Goal: Transaction & Acquisition: Purchase product/service

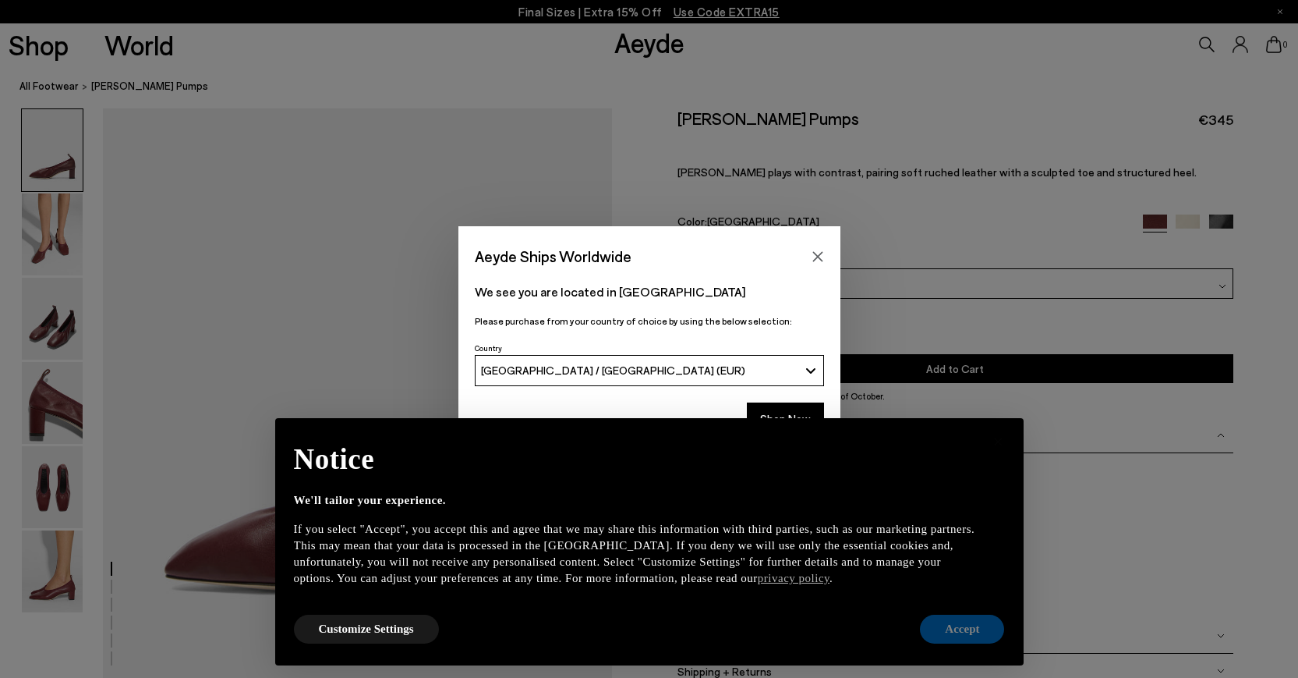
click at [955, 639] on button "Accept" at bounding box center [962, 628] width 84 height 29
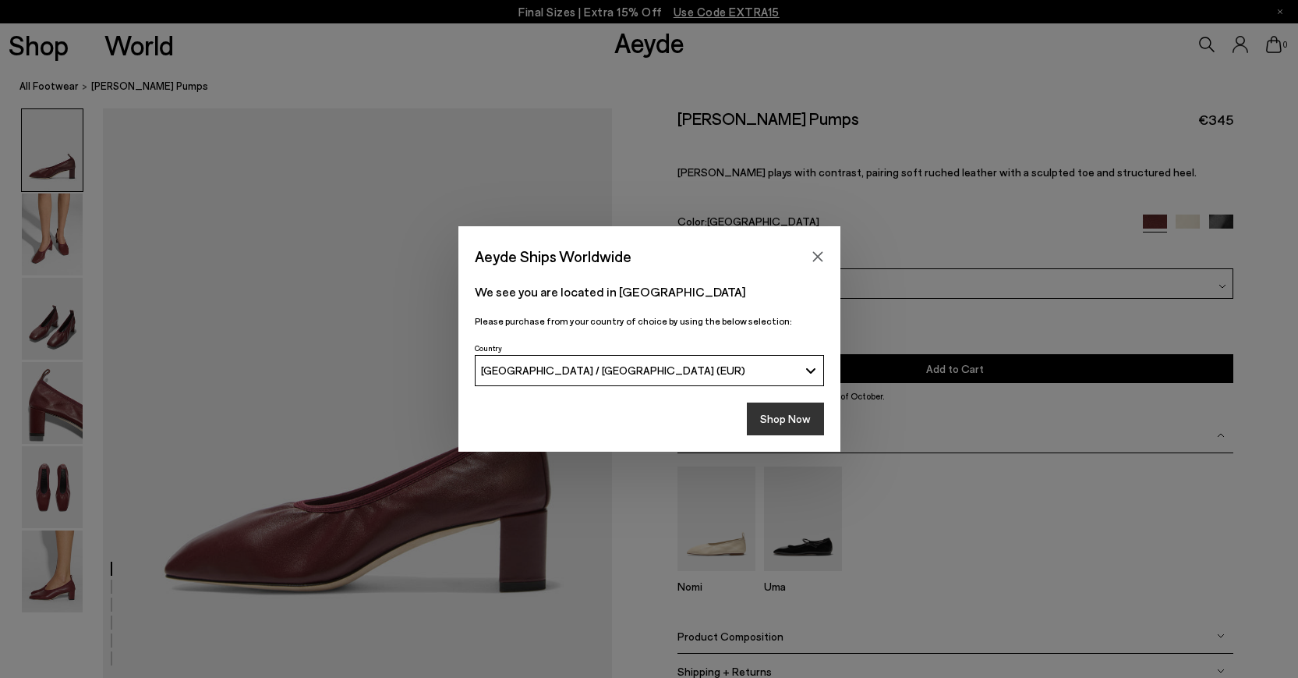
click at [799, 414] on button "Shop Now" at bounding box center [785, 418] width 77 height 33
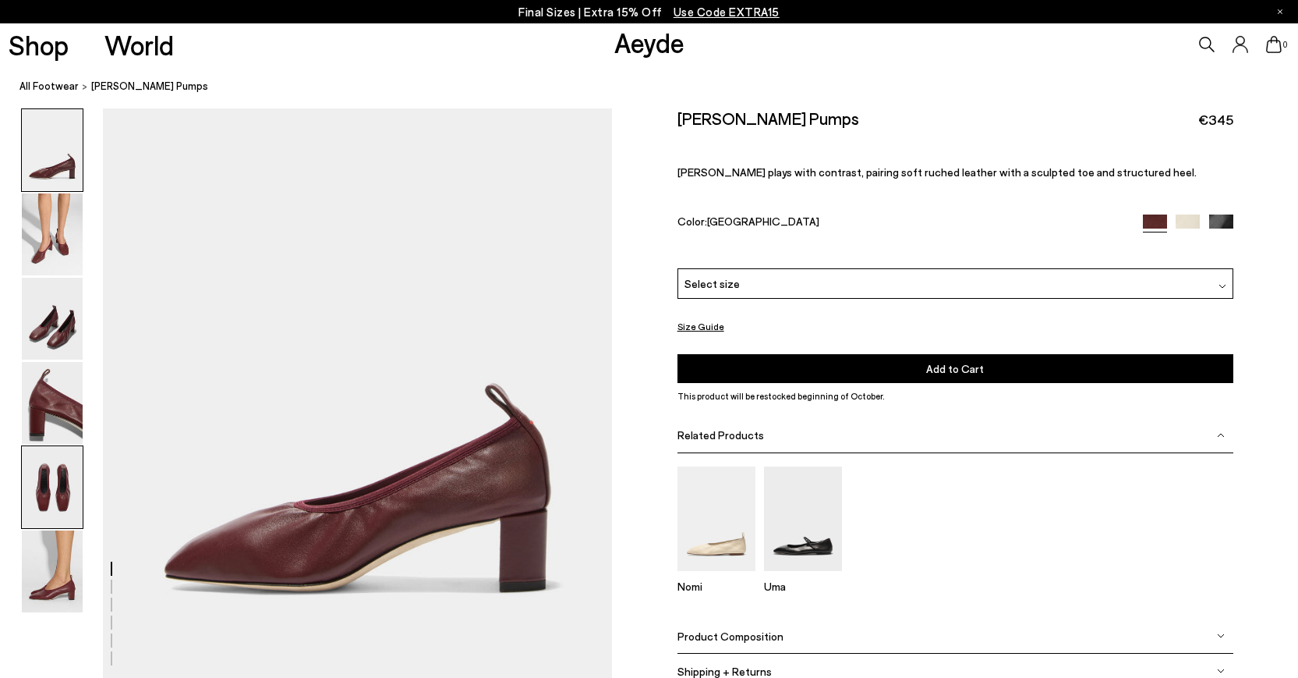
click at [58, 493] on img at bounding box center [52, 487] width 61 height 82
click at [710, 7] on span "Use Code EXTRA15" at bounding box center [727, 12] width 106 height 14
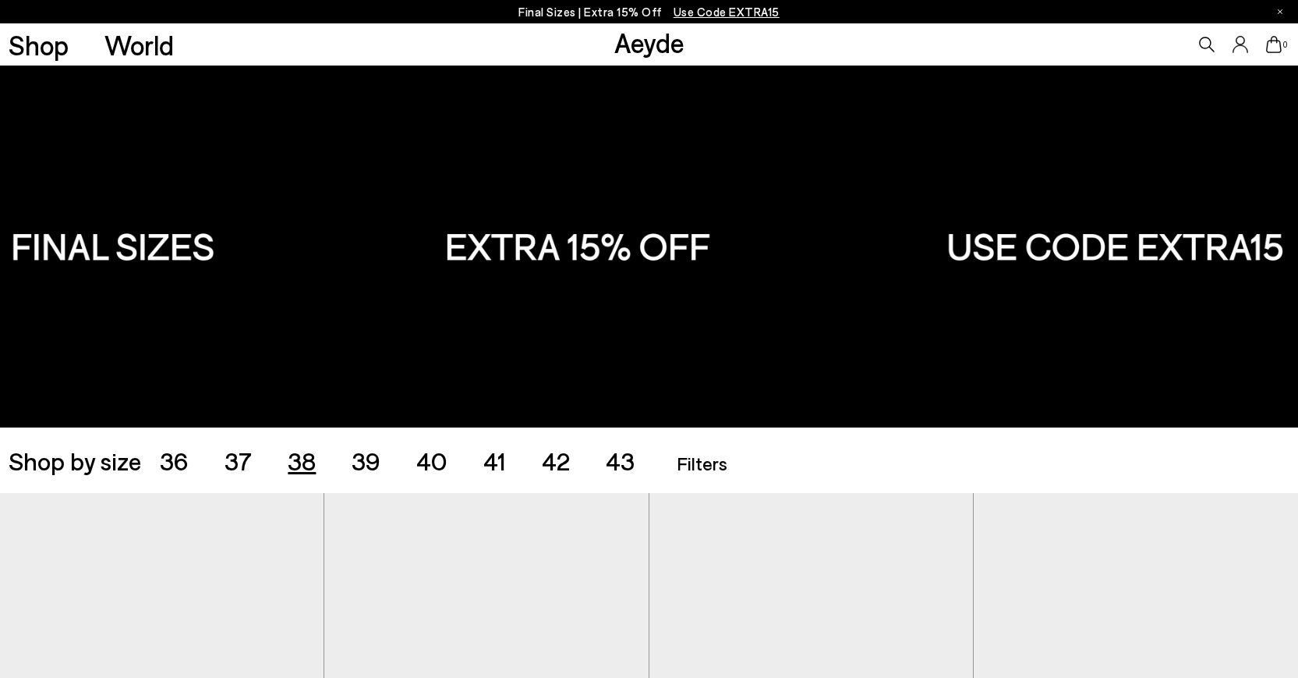
click at [301, 97] on div "Shop by size 36 37 38 39 40 41 42 43 Accessories Filters Filters Apply filters …" at bounding box center [649, 278] width 1298 height 427
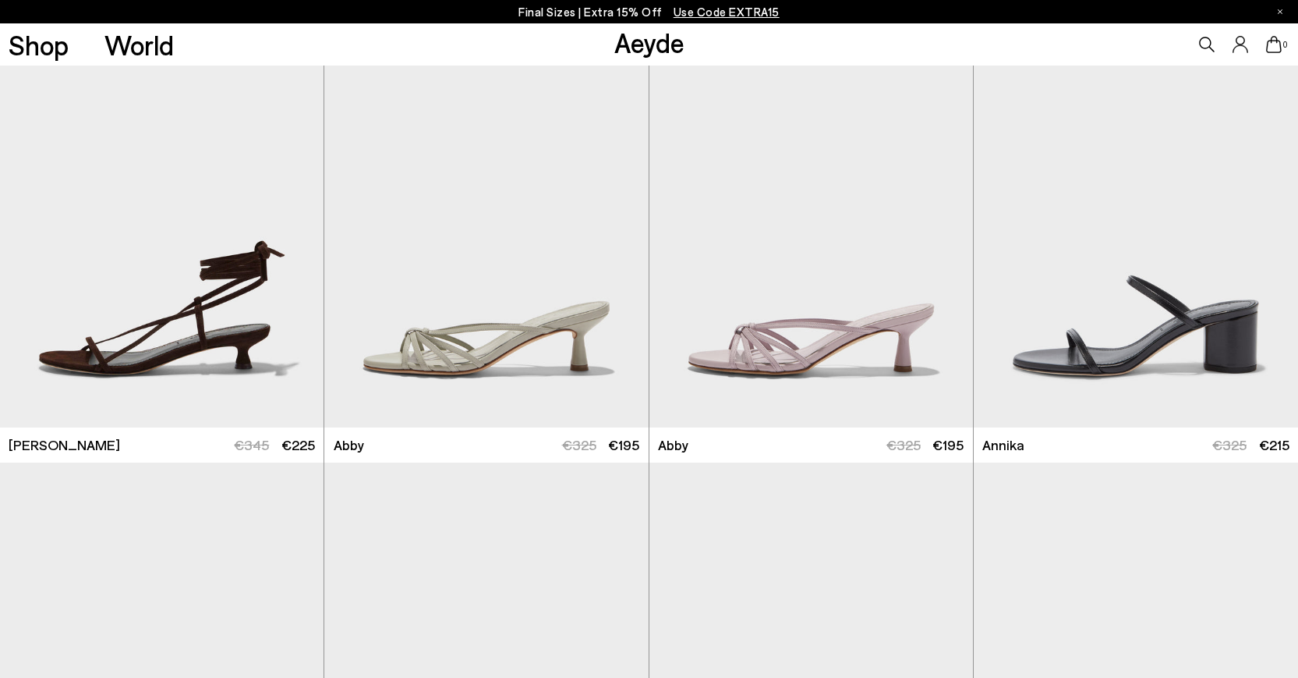
scroll to position [968, 0]
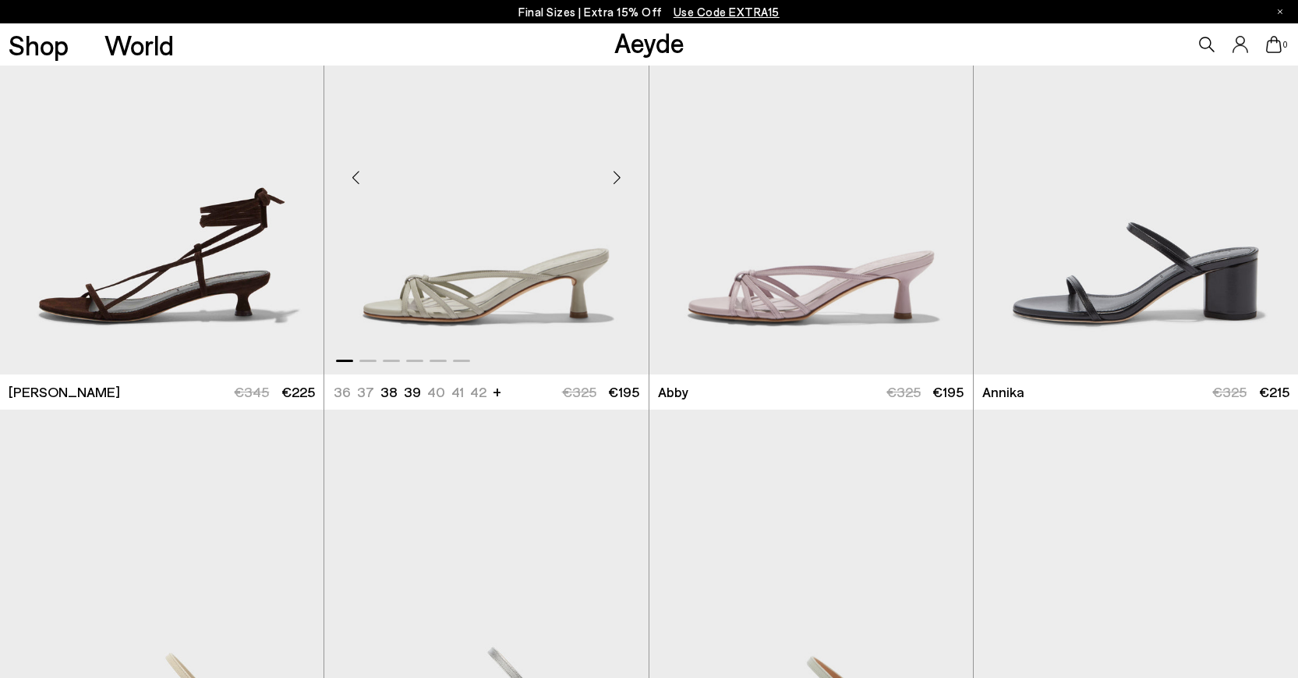
click at [616, 186] on div "Next slide" at bounding box center [617, 177] width 47 height 47
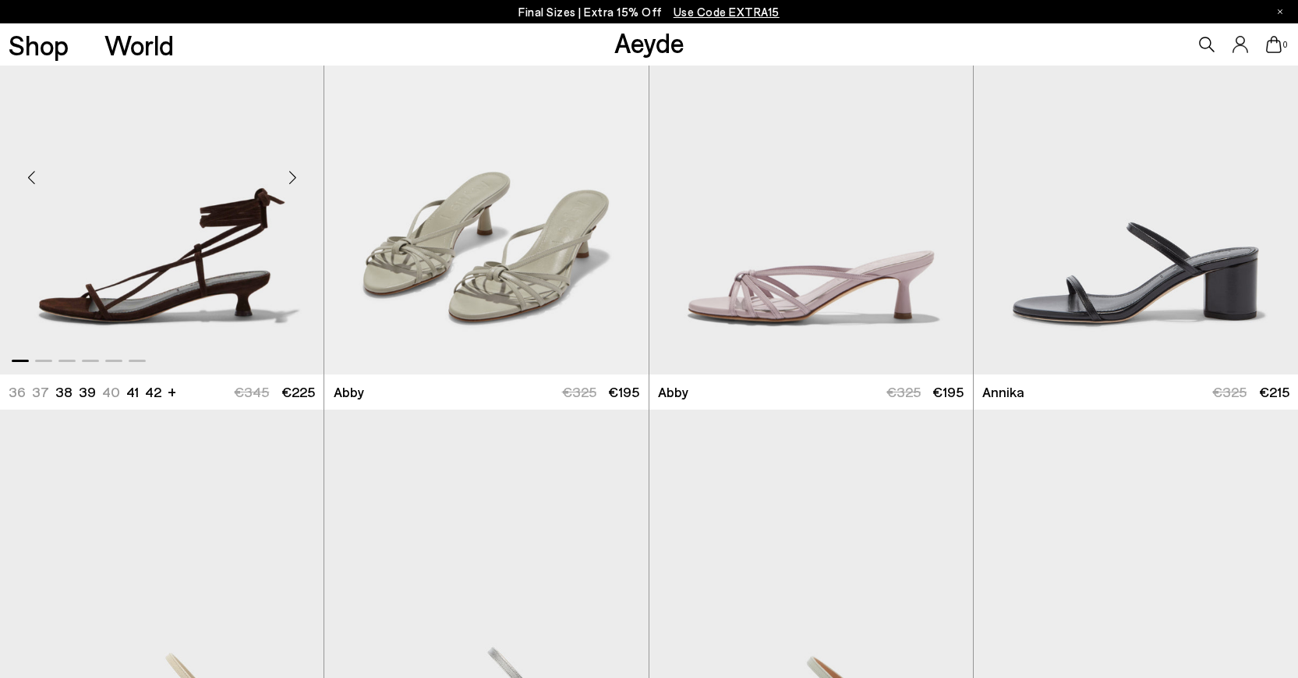
click at [296, 176] on div "Next slide" at bounding box center [292, 177] width 47 height 47
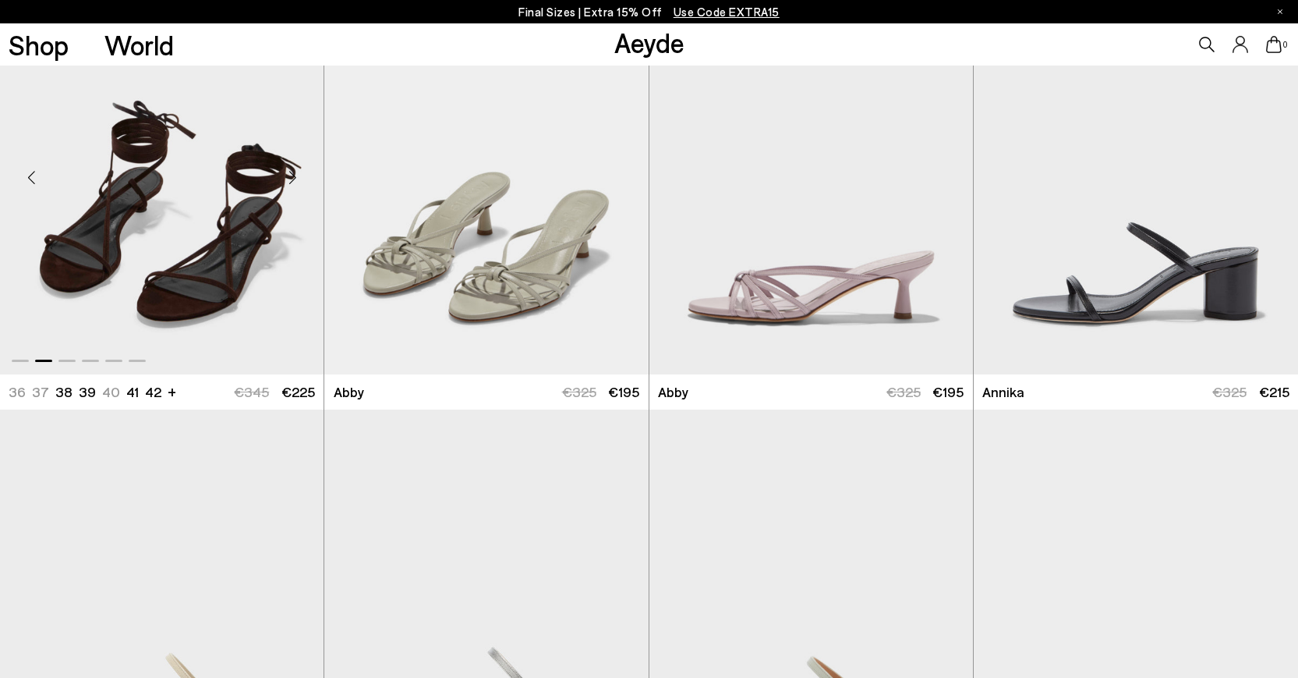
click at [296, 176] on div "Next slide" at bounding box center [292, 177] width 47 height 47
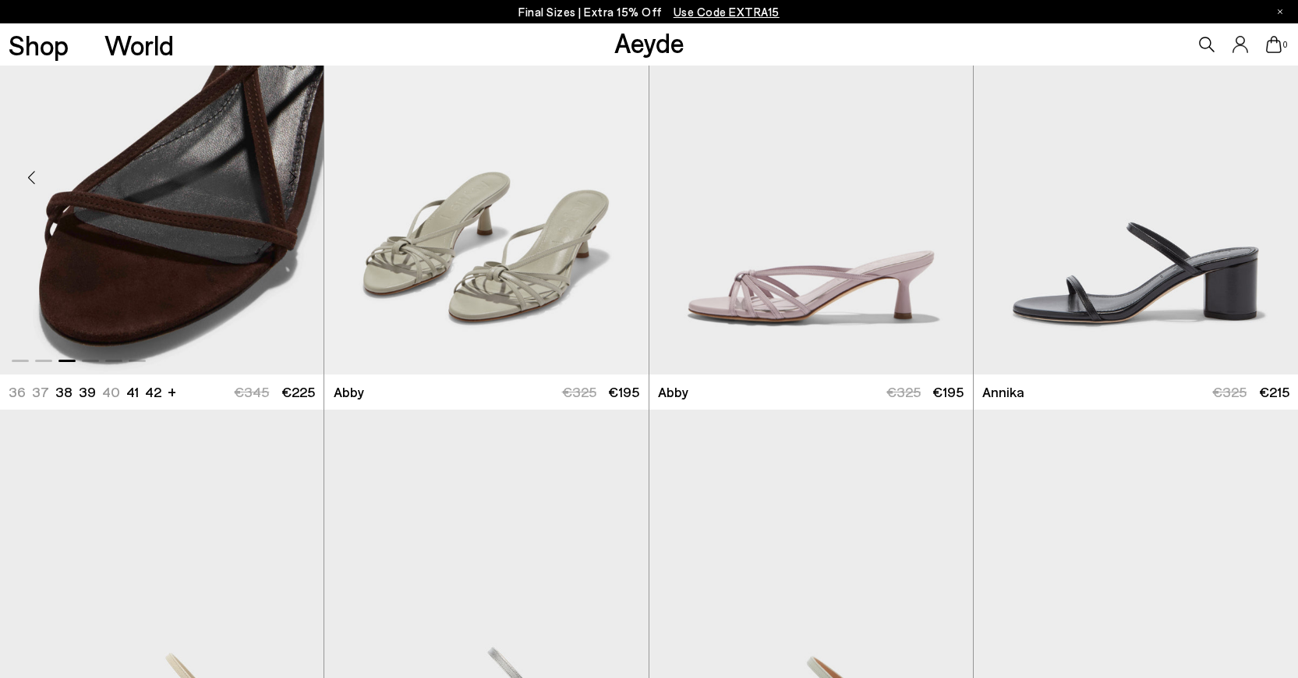
click at [296, 176] on div "Next slide" at bounding box center [292, 177] width 47 height 47
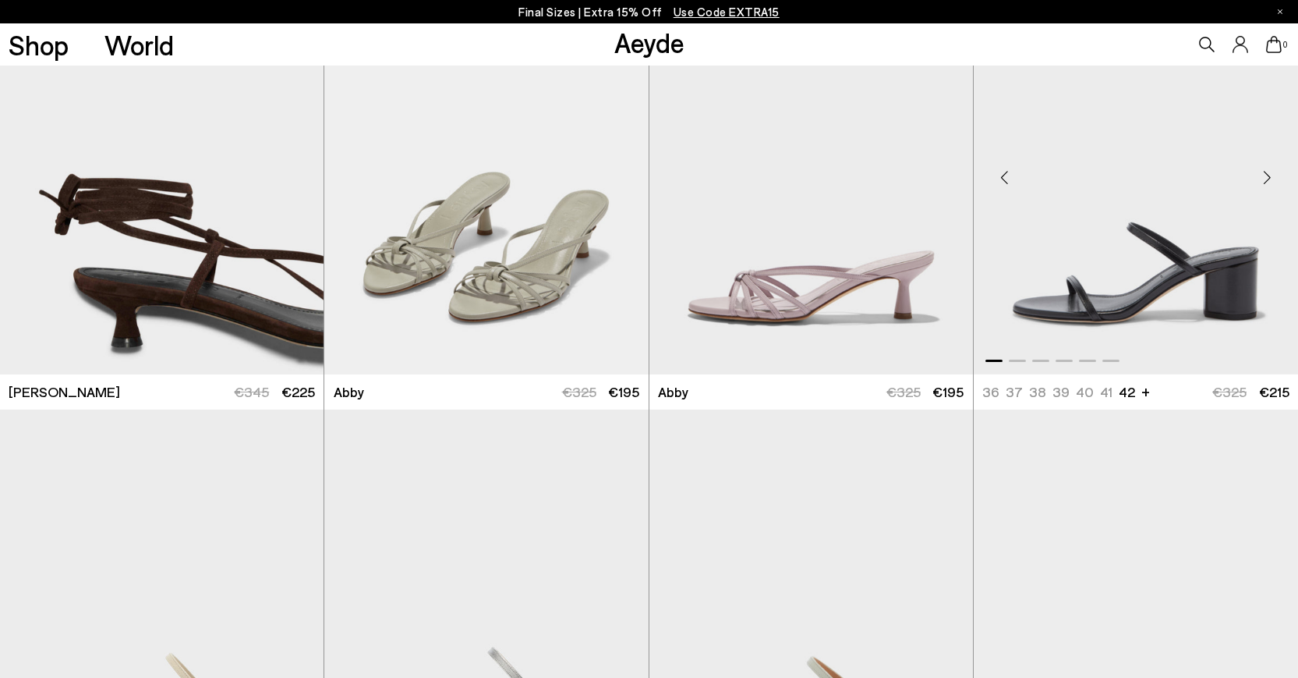
click at [1265, 186] on div "Next slide" at bounding box center [1267, 177] width 47 height 47
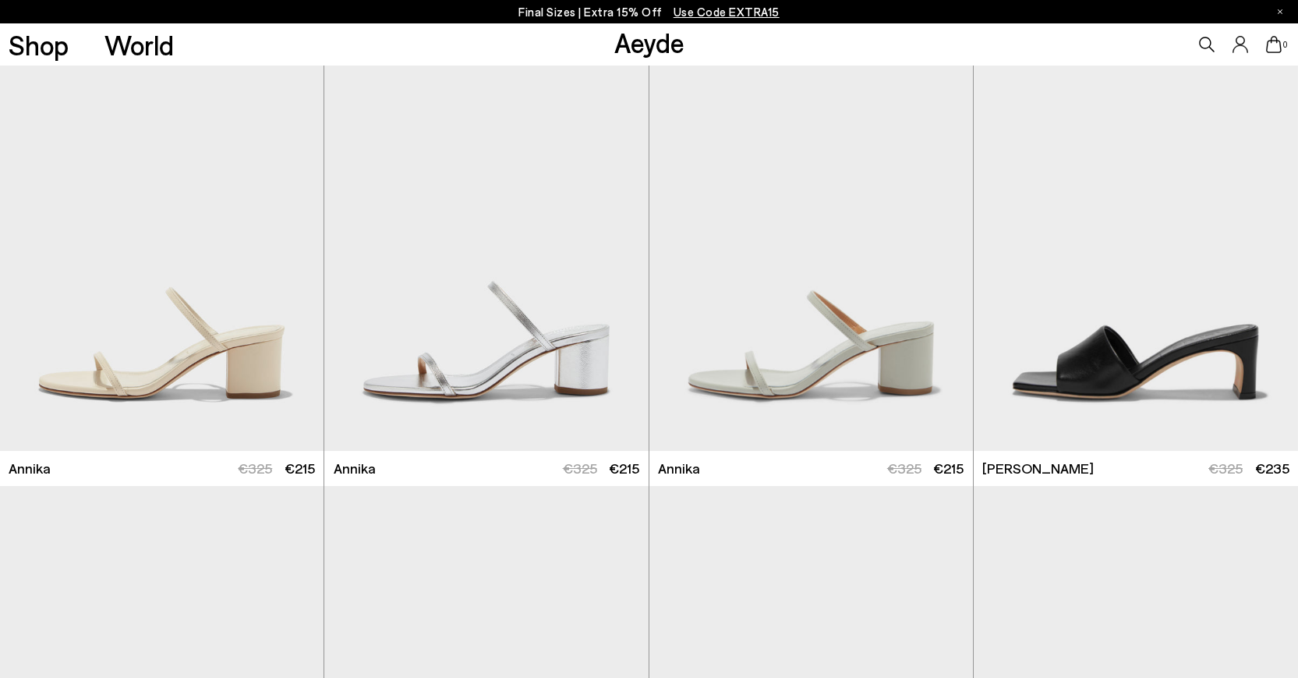
scroll to position [1837, 0]
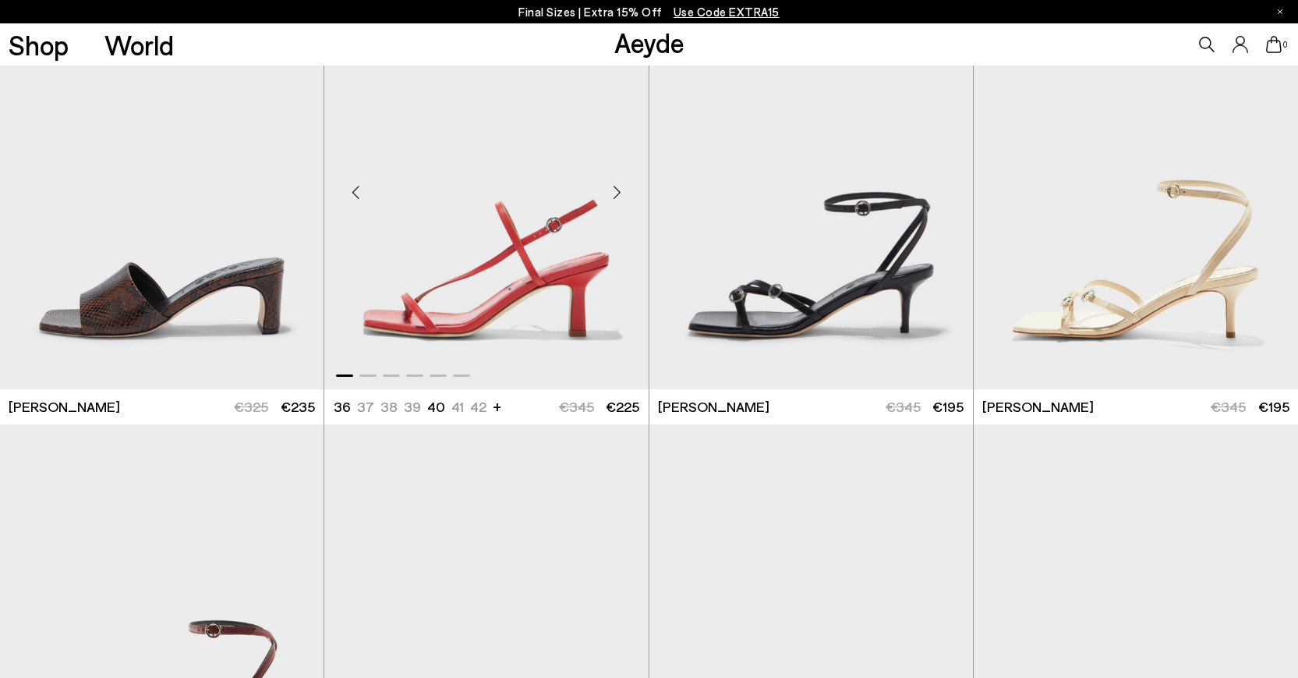
click at [618, 197] on div "Next slide" at bounding box center [617, 191] width 47 height 47
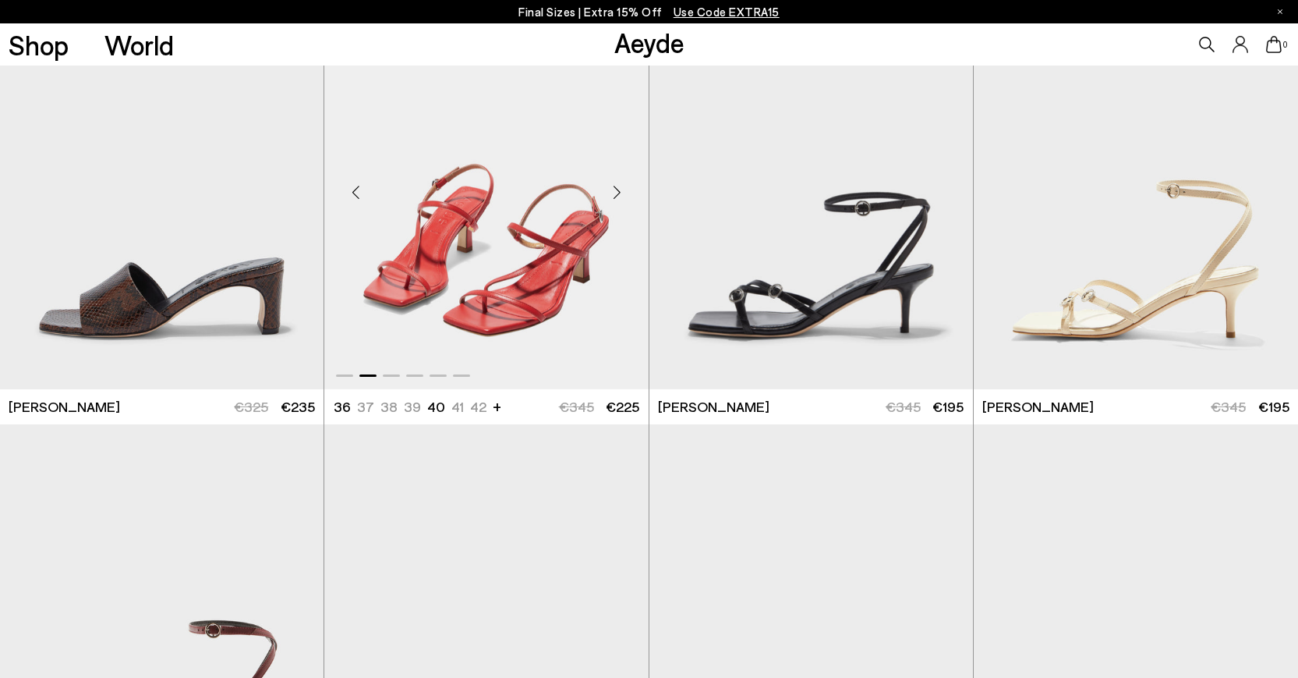
click at [618, 197] on div "Next slide" at bounding box center [617, 191] width 47 height 47
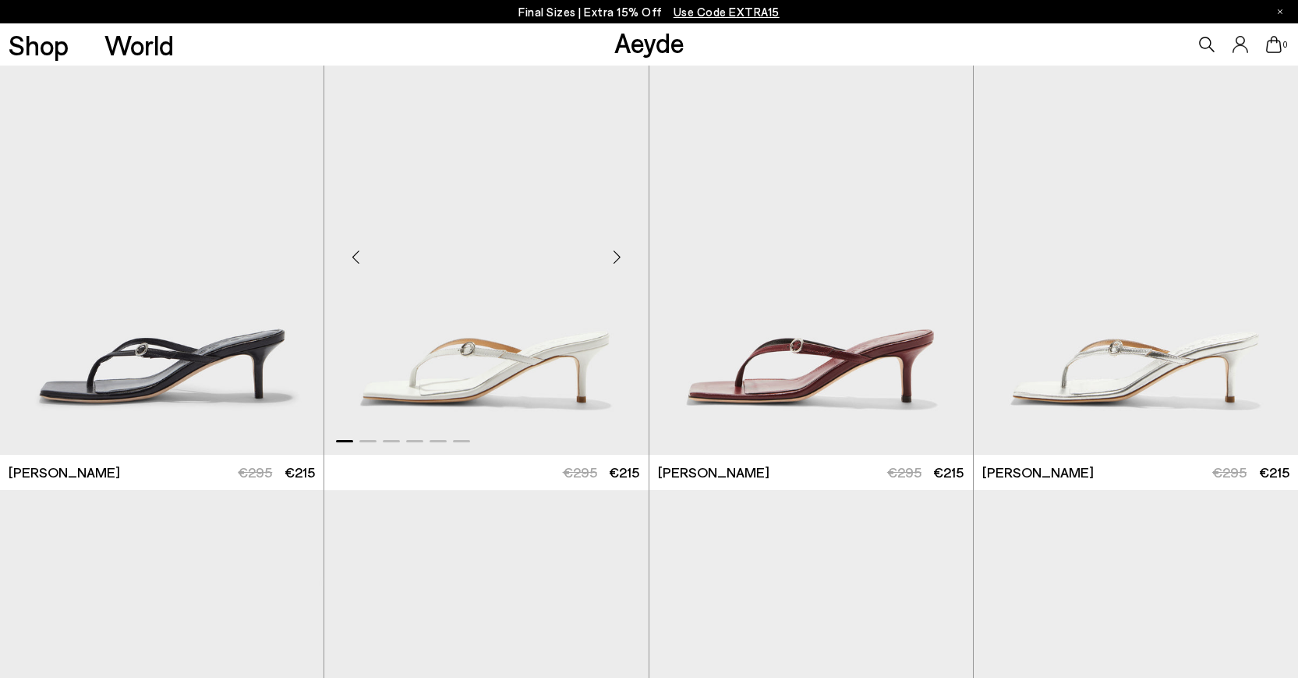
scroll to position [2647, 0]
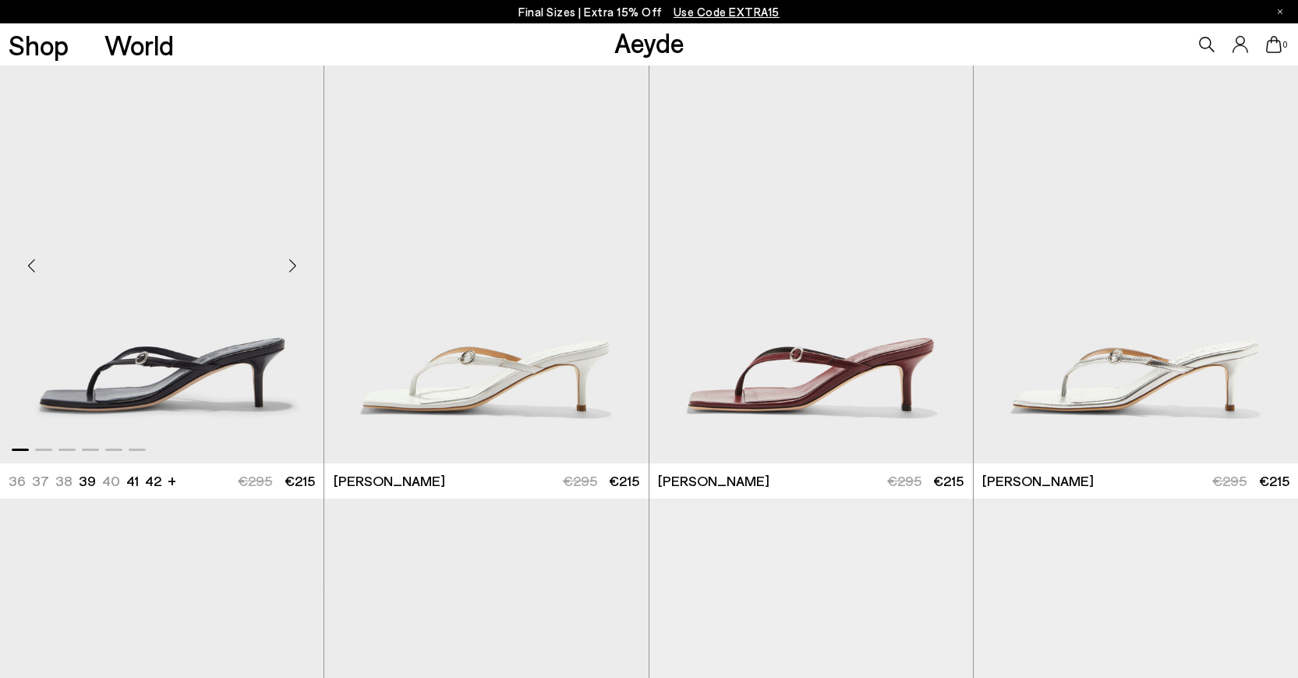
click at [292, 266] on div "Next slide" at bounding box center [292, 265] width 47 height 47
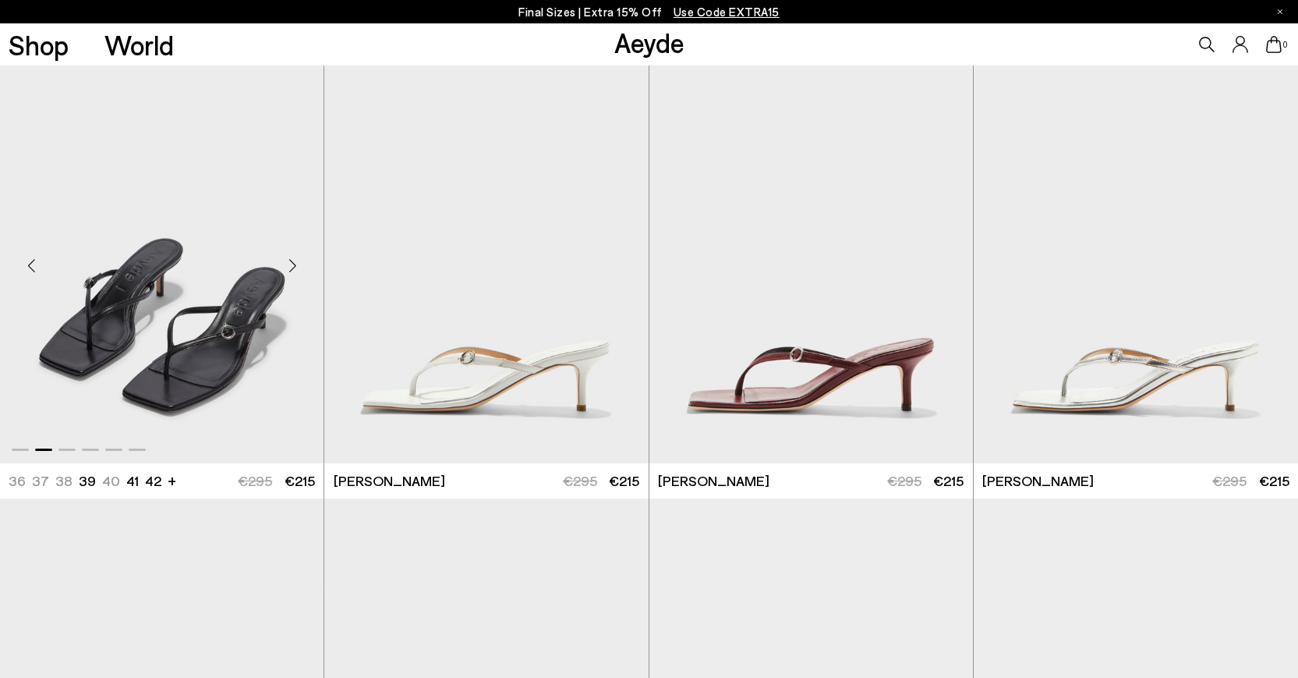
click at [292, 266] on div "Next slide" at bounding box center [292, 265] width 47 height 47
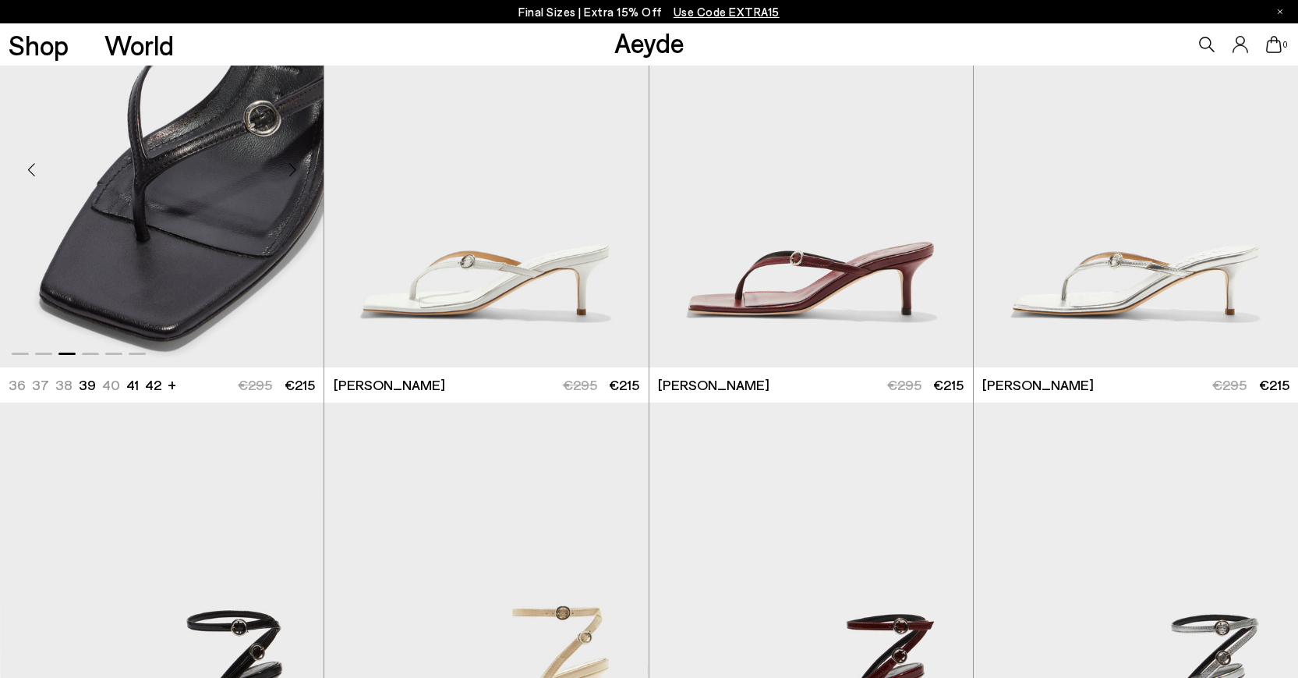
scroll to position [3529, 0]
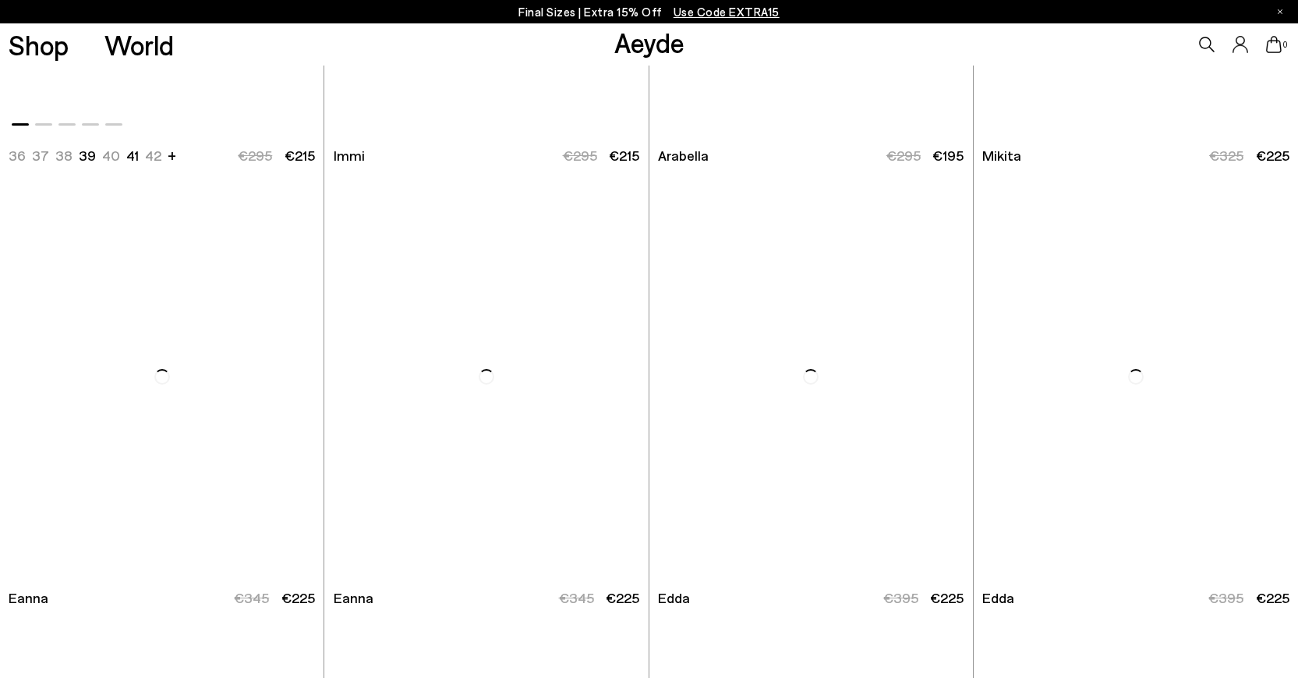
scroll to position [5733, 0]
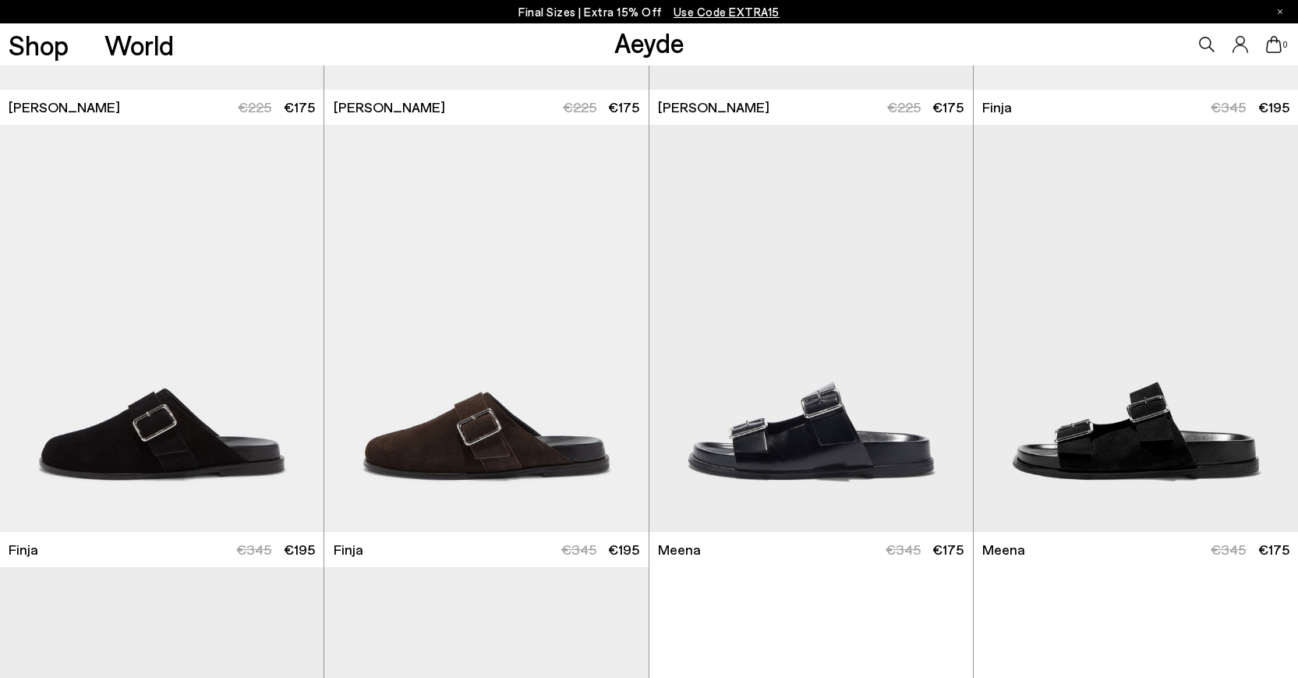
scroll to position [8780, 0]
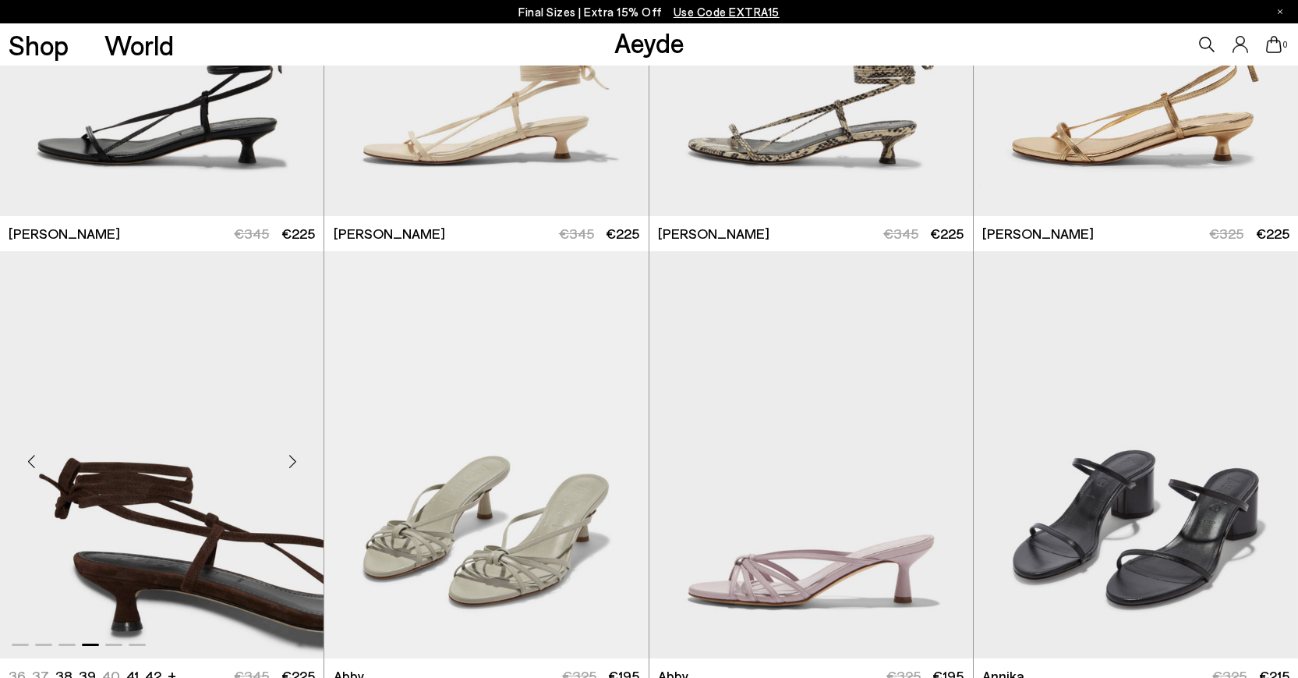
scroll to position [696, 0]
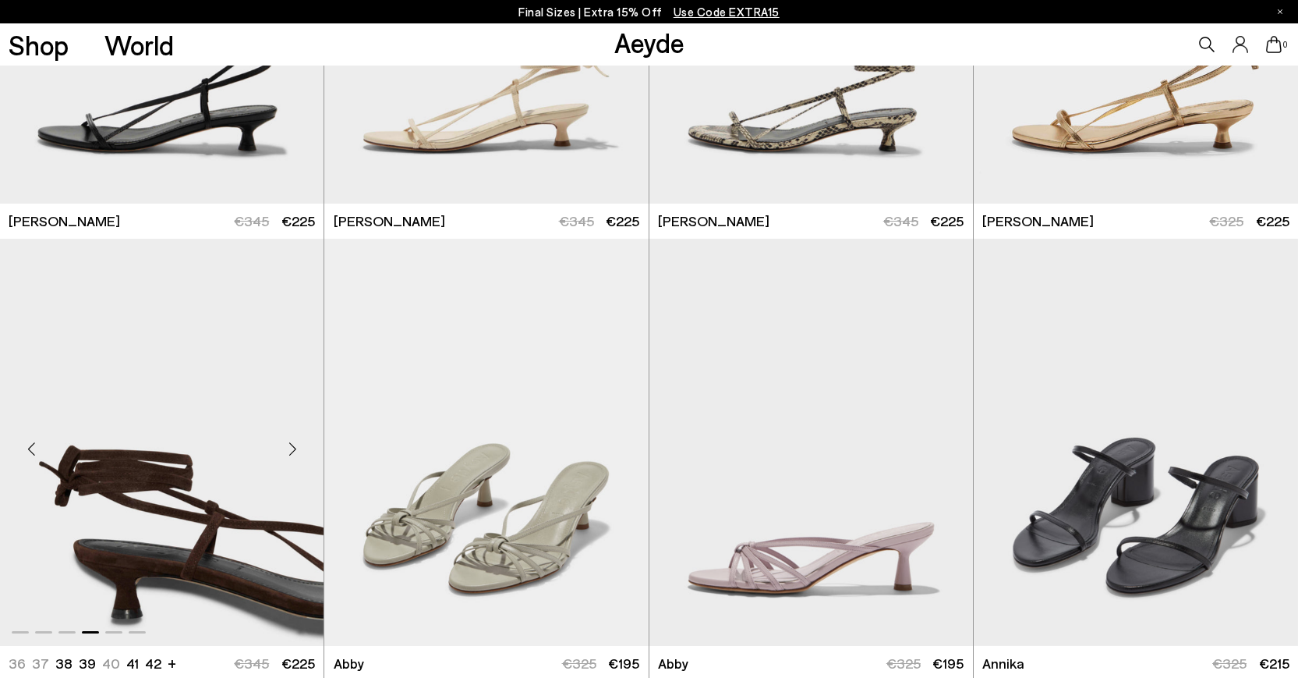
click at [192, 522] on img "4 / 6" at bounding box center [162, 442] width 324 height 407
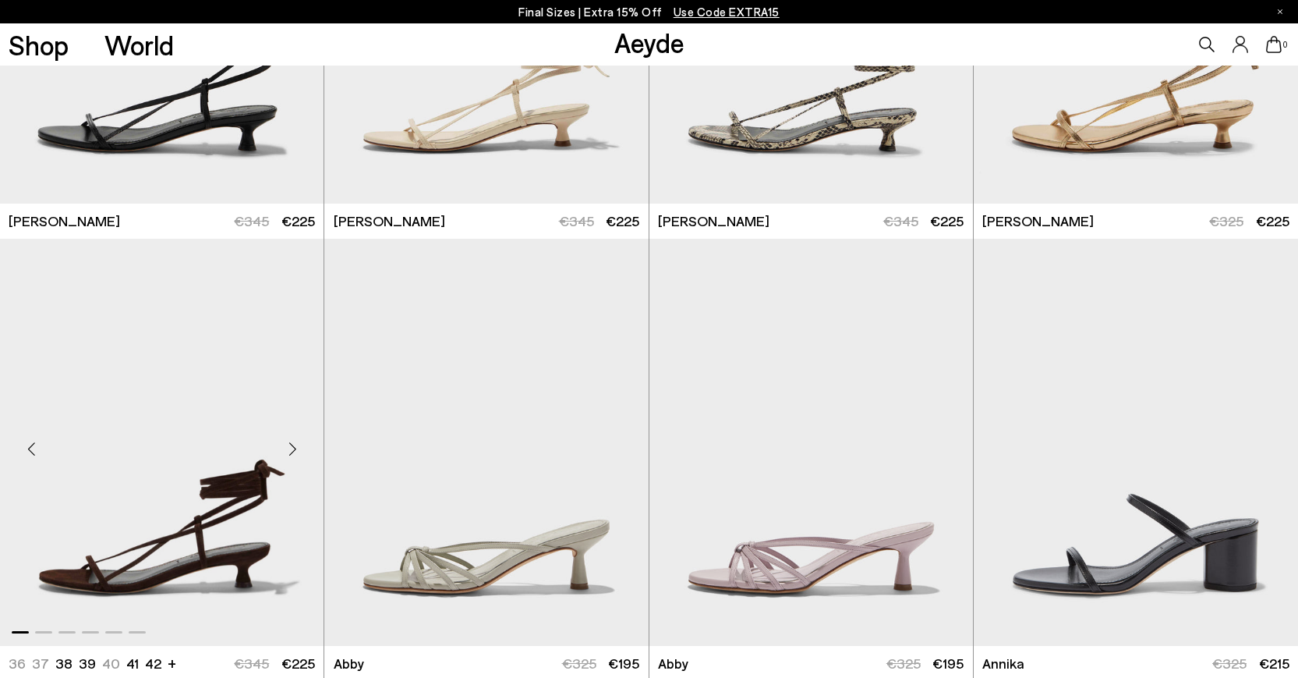
click at [172, 463] on img "1 / 6" at bounding box center [162, 442] width 324 height 407
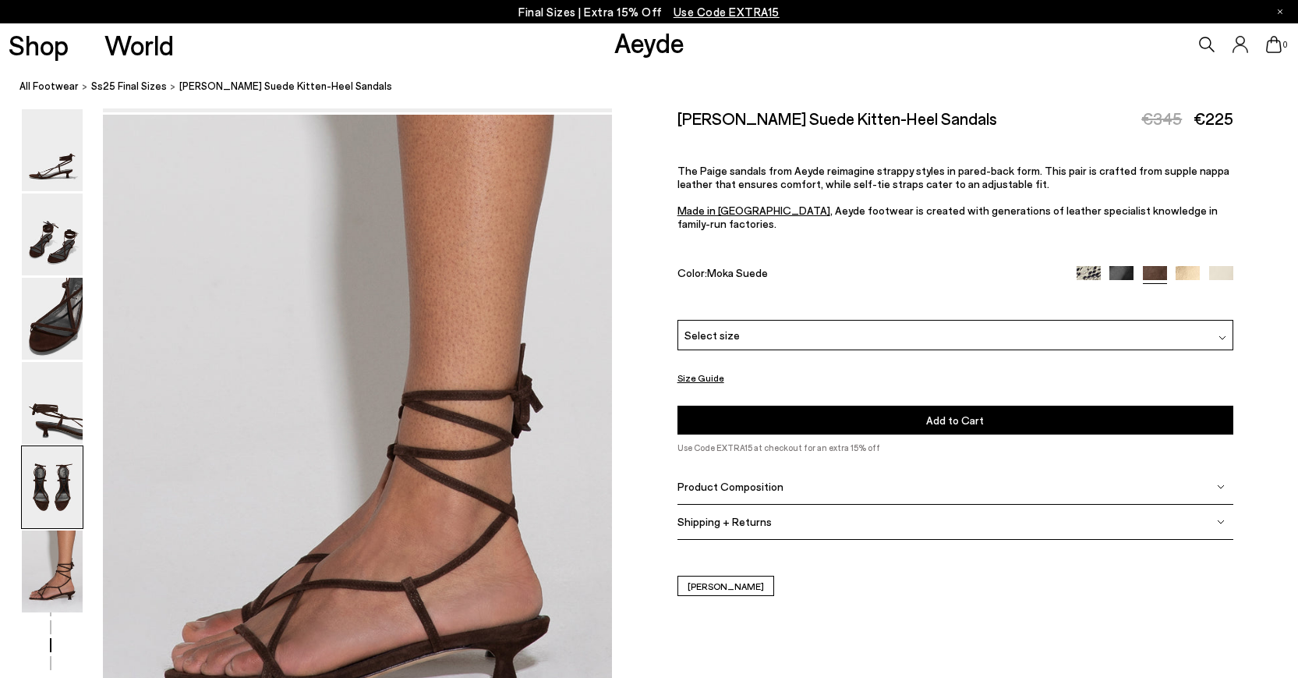
scroll to position [3526, 0]
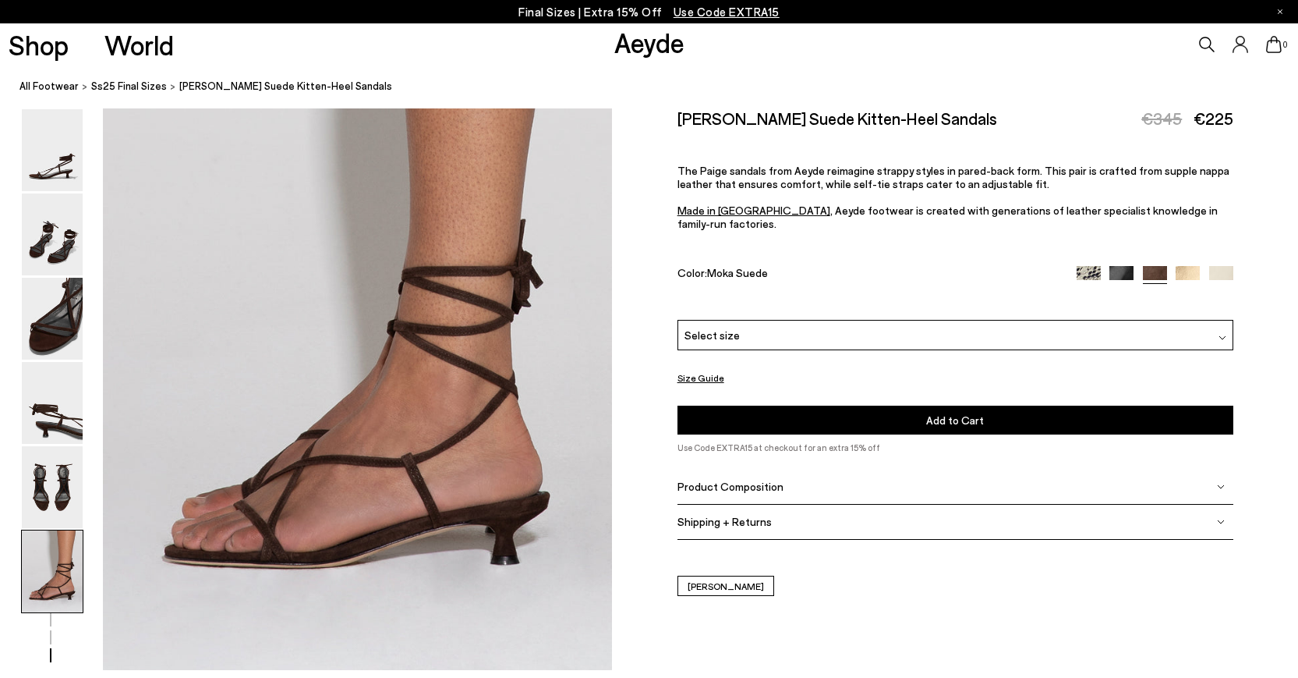
click at [687, 368] on button "Size Guide" at bounding box center [701, 377] width 47 height 19
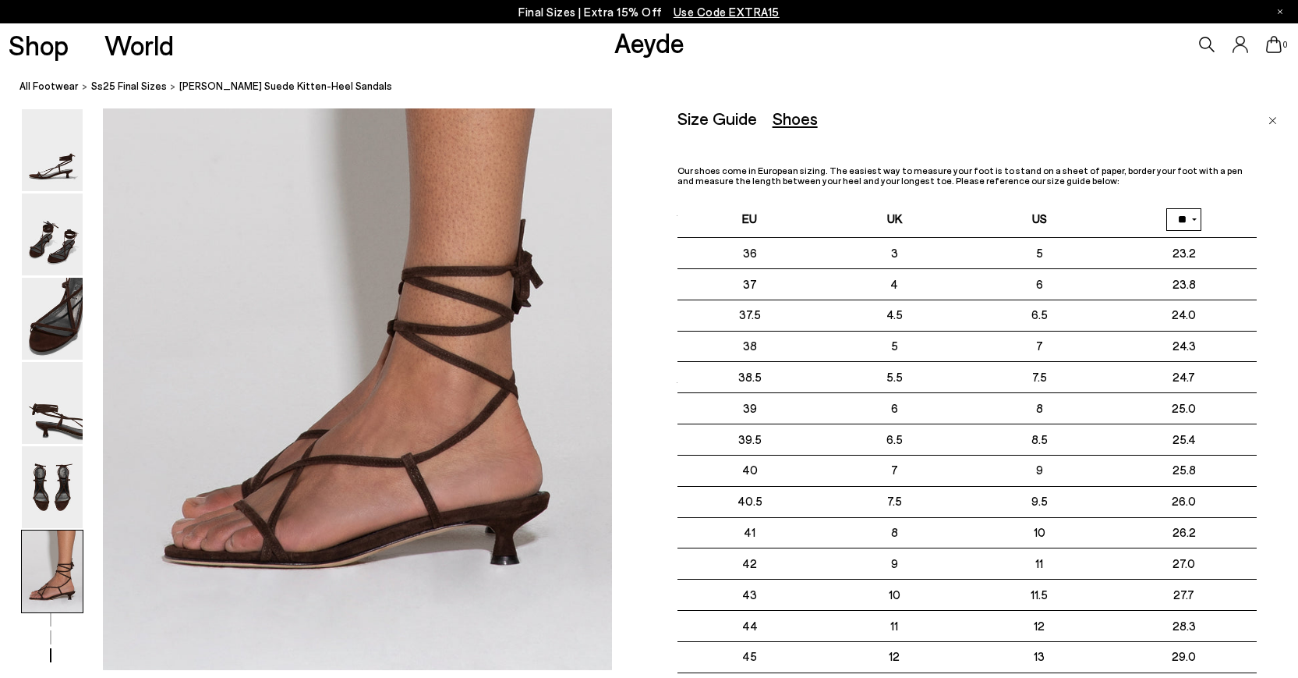
click at [1193, 110] on div "Size Guide Shoes Belt" at bounding box center [967, 117] width 579 height 19
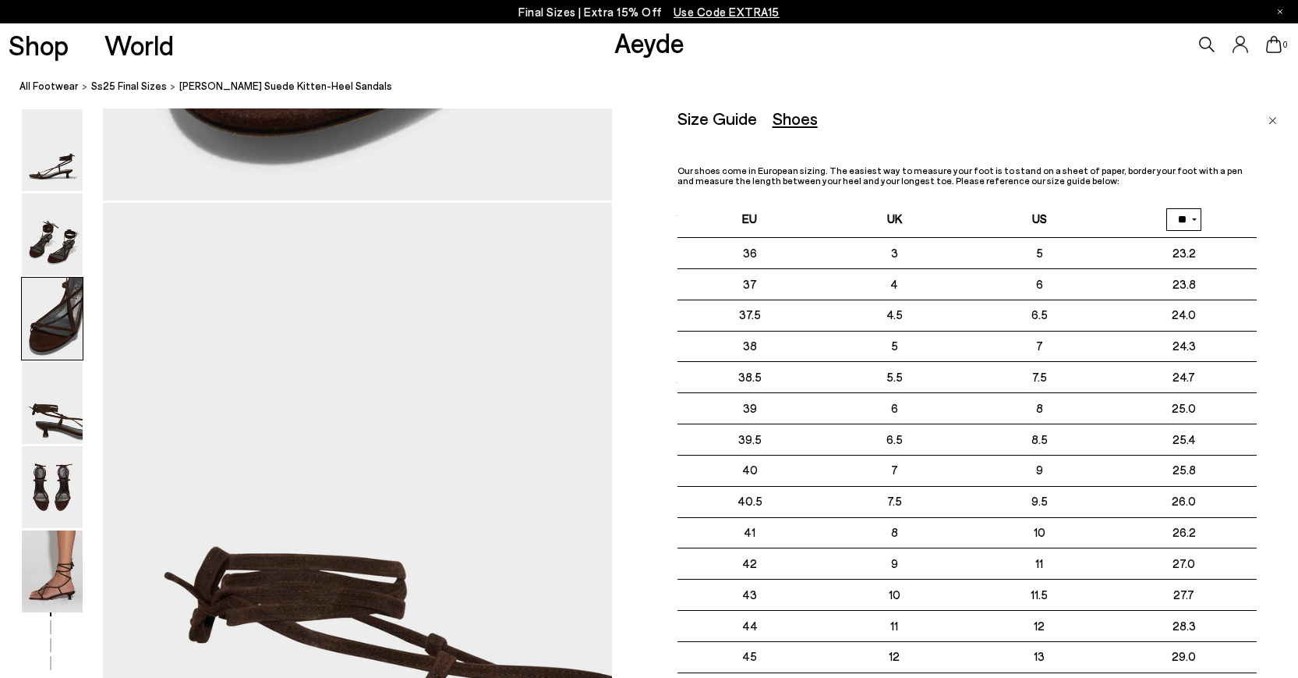
scroll to position [1868, 0]
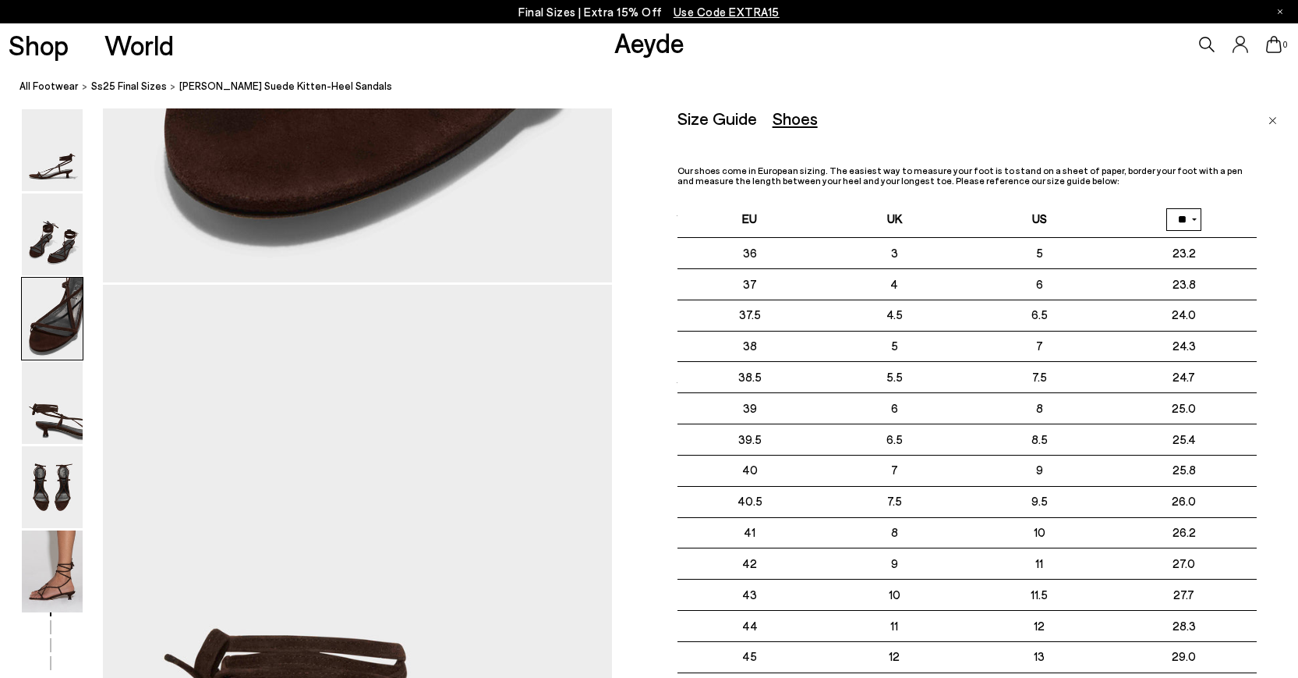
click at [798, 124] on div "Shoes" at bounding box center [795, 117] width 45 height 19
click at [720, 117] on div "Size Guide" at bounding box center [718, 117] width 80 height 19
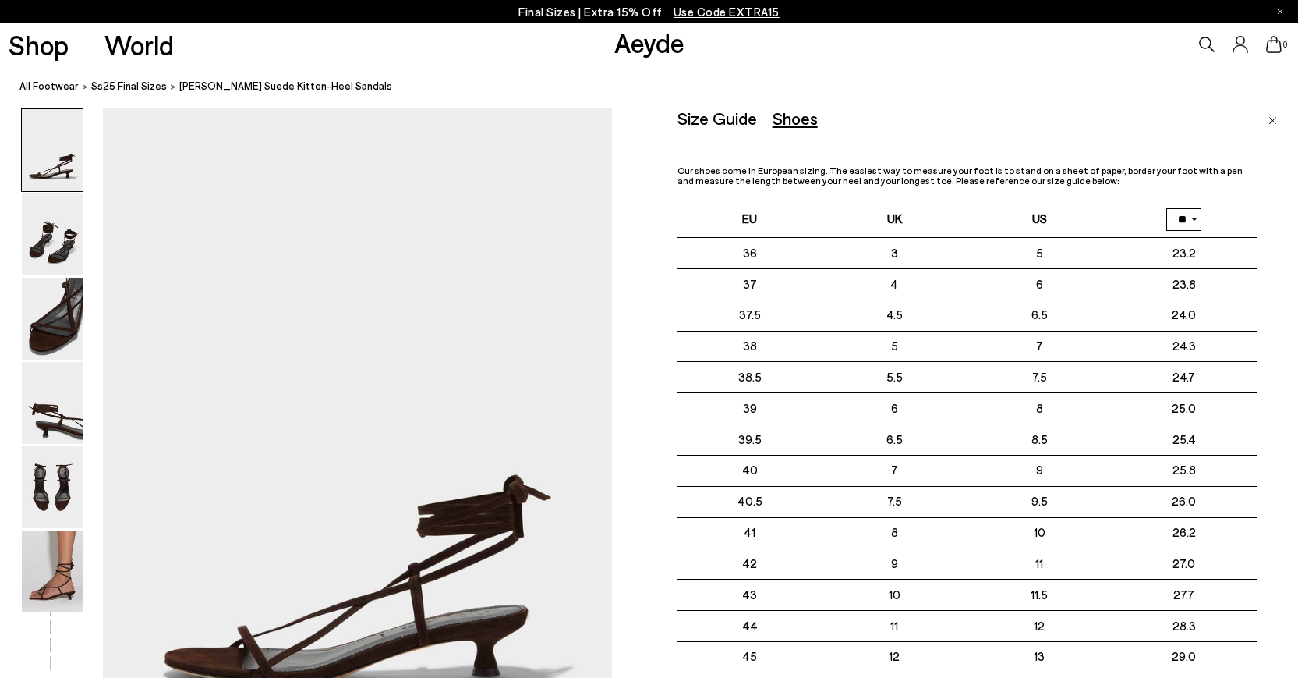
scroll to position [0, 0]
click at [731, 123] on div "Size Guide" at bounding box center [718, 117] width 80 height 19
click at [1227, 112] on div "Size Guide Shoes Belt" at bounding box center [967, 117] width 579 height 19
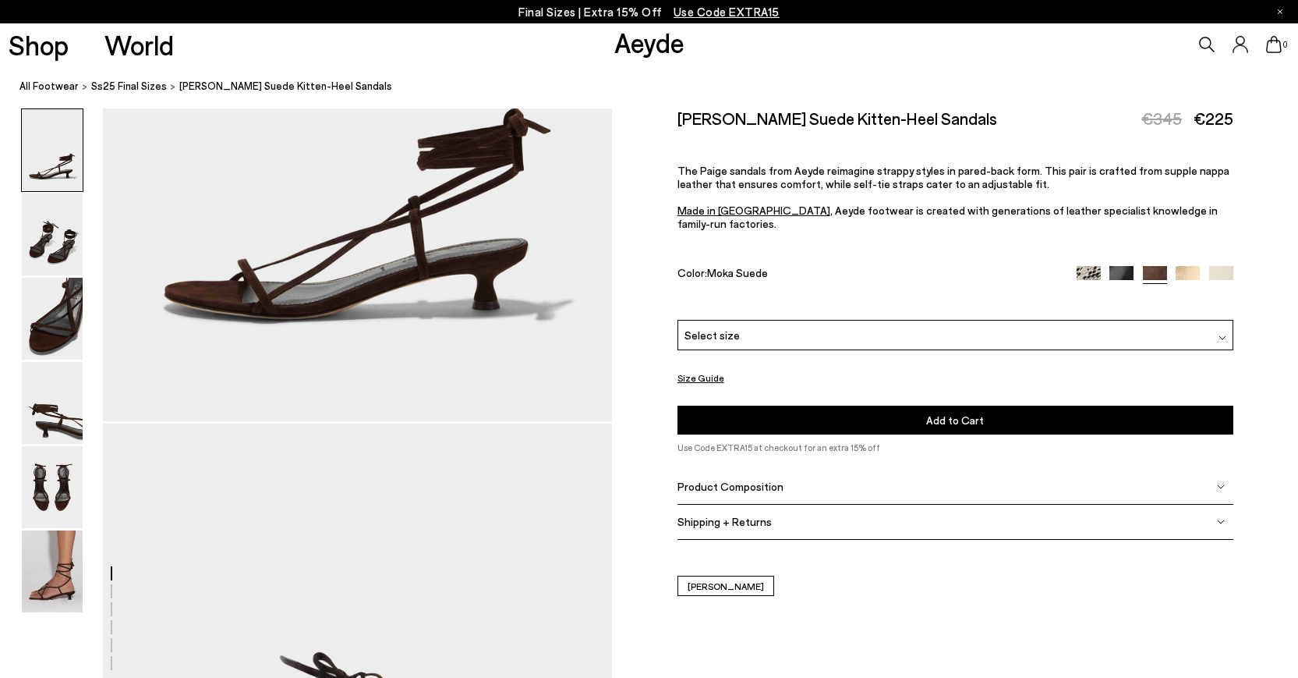
click at [866, 320] on div "Select size" at bounding box center [956, 335] width 556 height 30
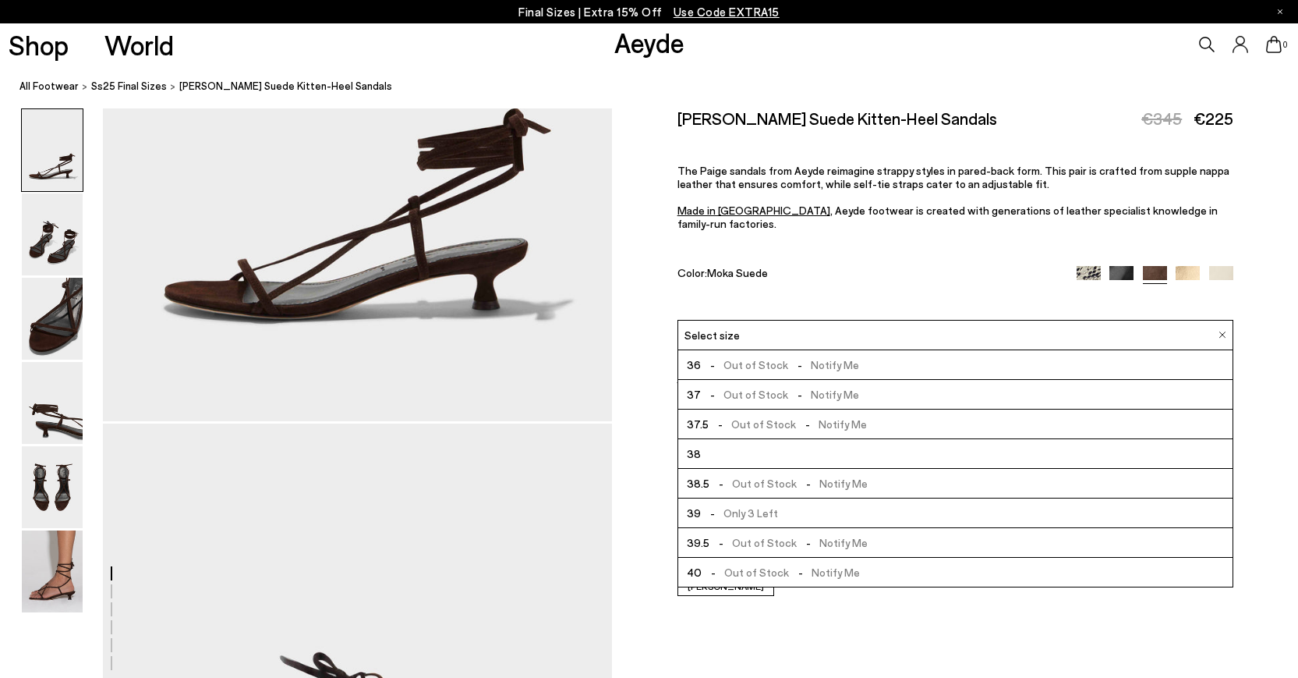
click at [733, 503] on span "- Only 3 Left" at bounding box center [739, 512] width 77 height 19
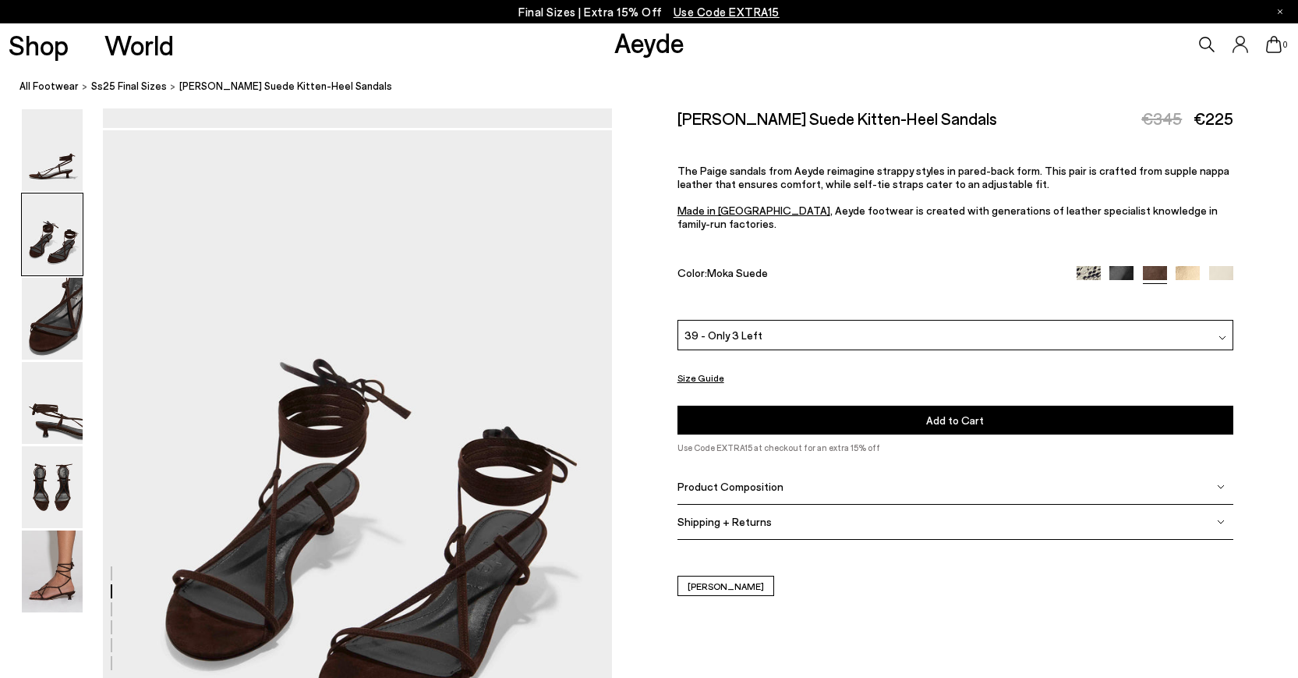
scroll to position [788, 0]
